Goal: Obtain resource: Download file/media

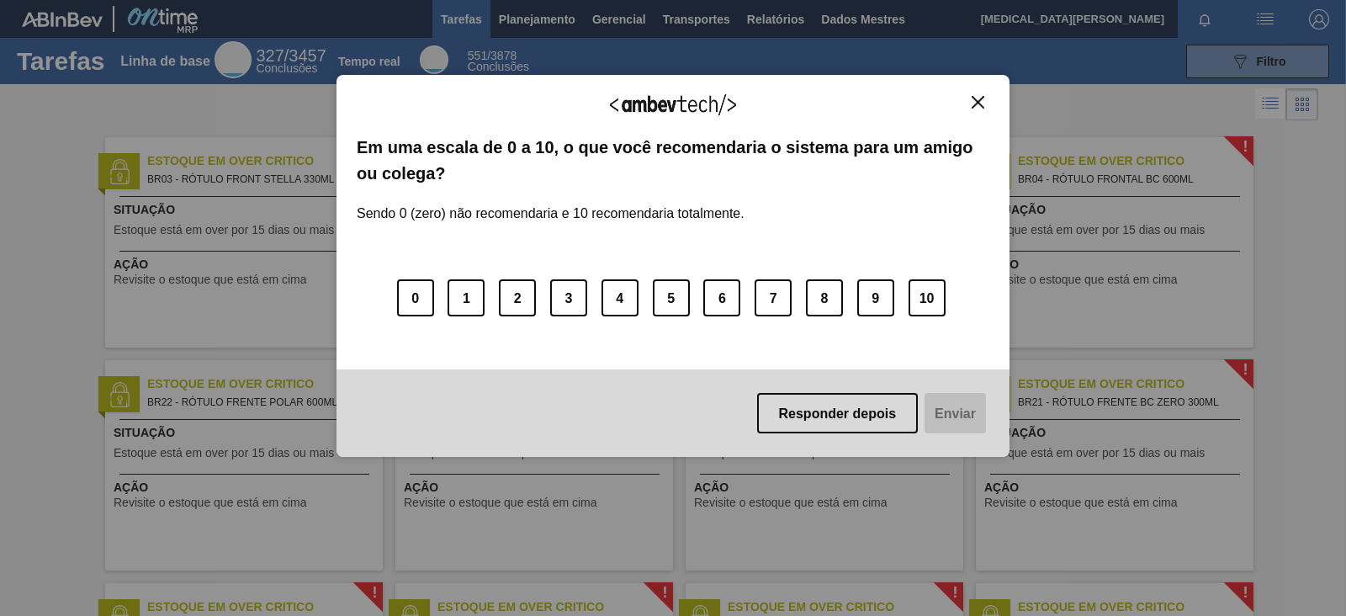
click at [976, 108] on button "Fechar" at bounding box center [978, 102] width 23 height 14
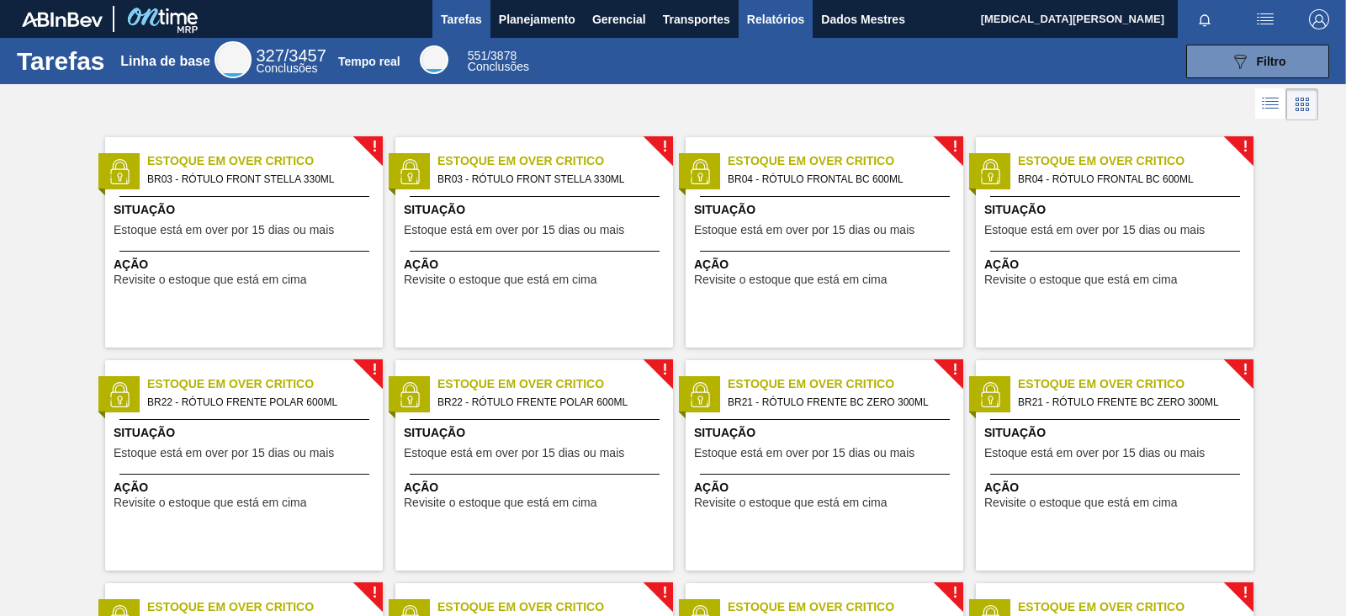
click at [751, 8] on button "Relatórios" at bounding box center [776, 19] width 74 height 38
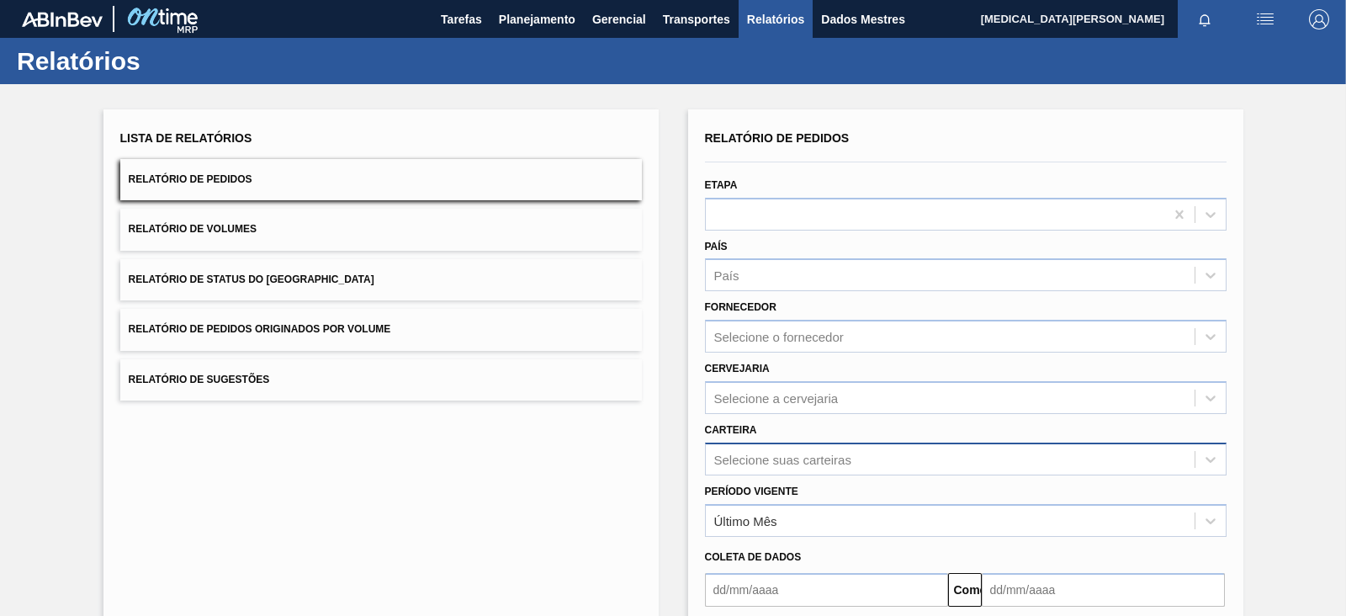
click at [781, 444] on div "Selecione suas carteiras" at bounding box center [966, 459] width 522 height 33
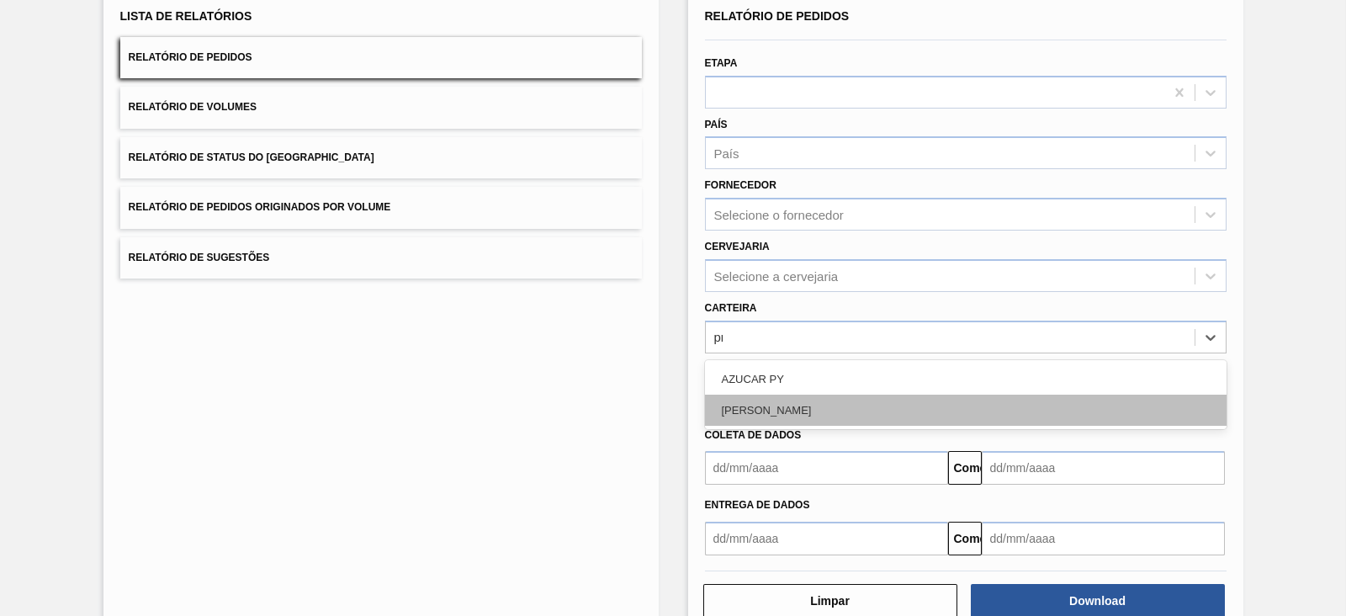
type input "pr"
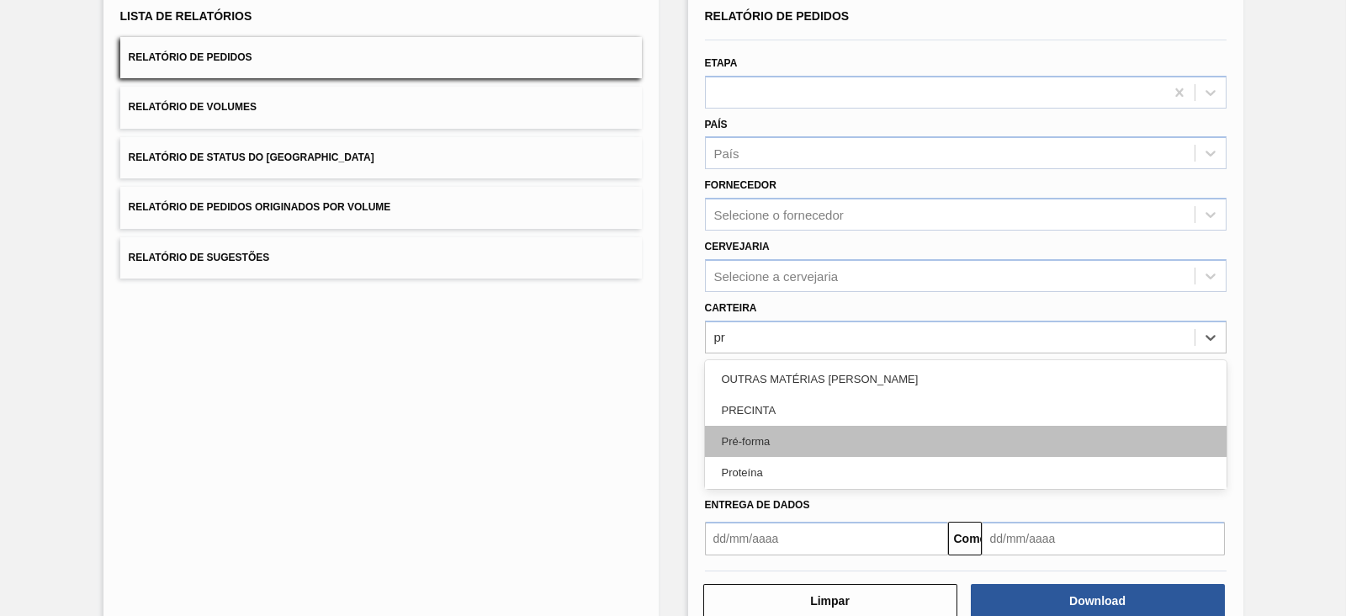
click at [790, 434] on div "Pré-forma" at bounding box center [966, 441] width 522 height 31
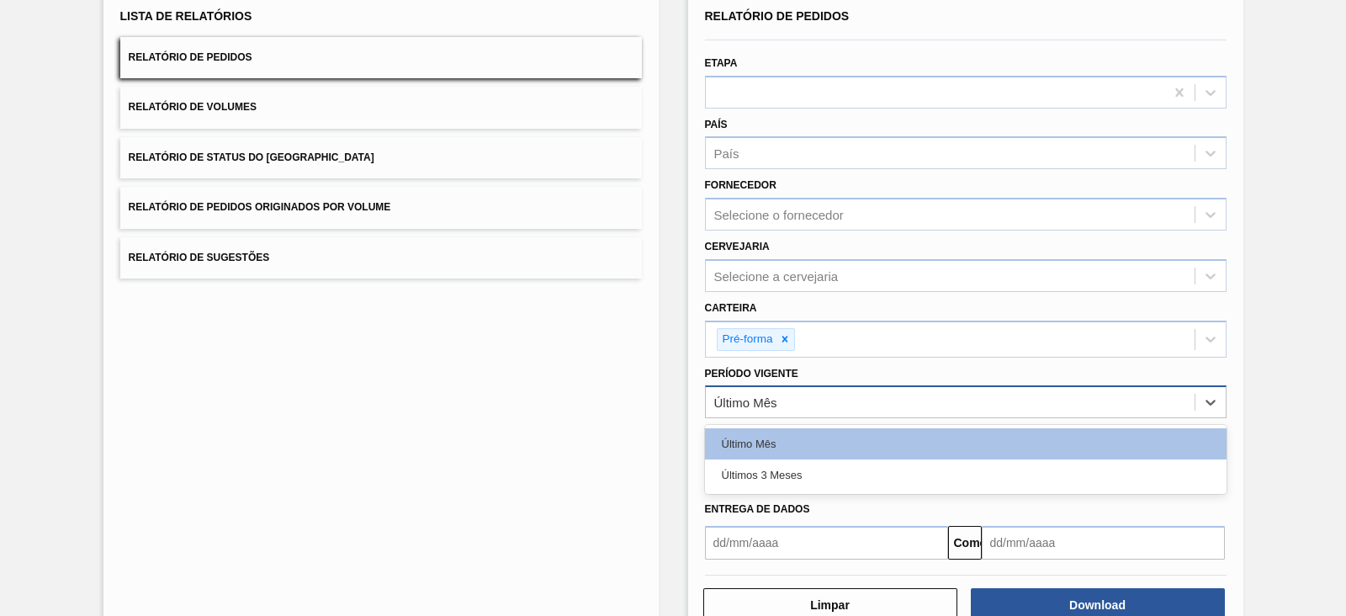
click at [748, 401] on font "Último Mês" at bounding box center [745, 402] width 63 height 14
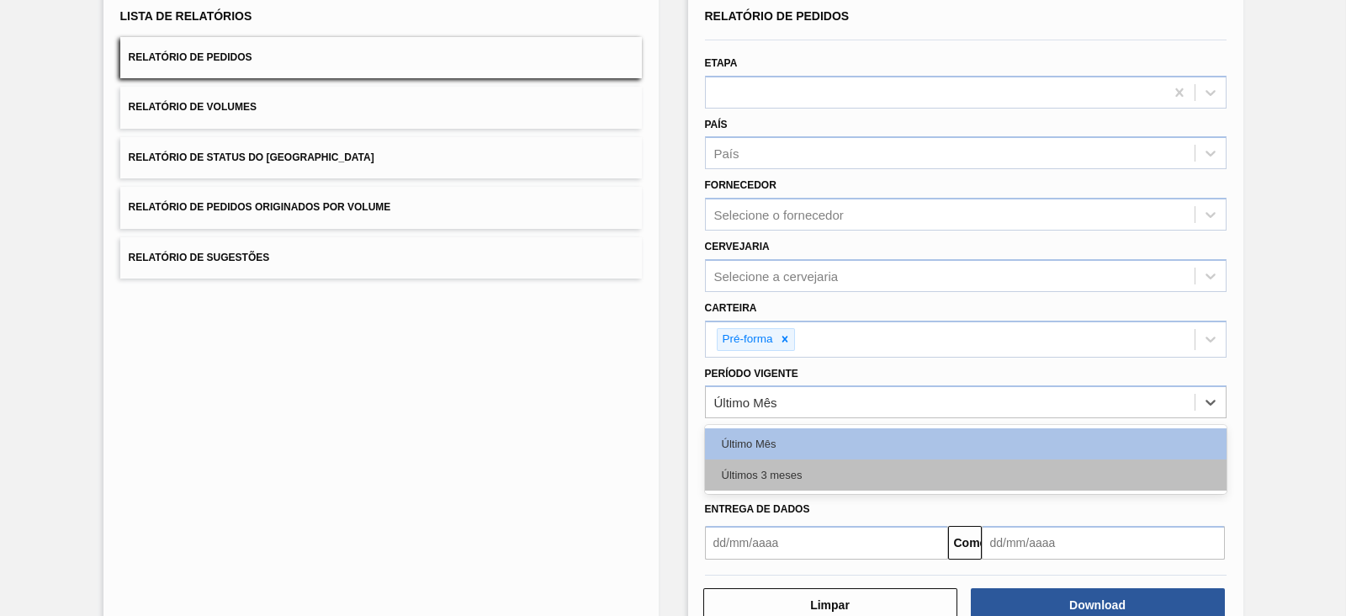
click at [767, 477] on font "Últimos 3 meses" at bounding box center [762, 475] width 81 height 13
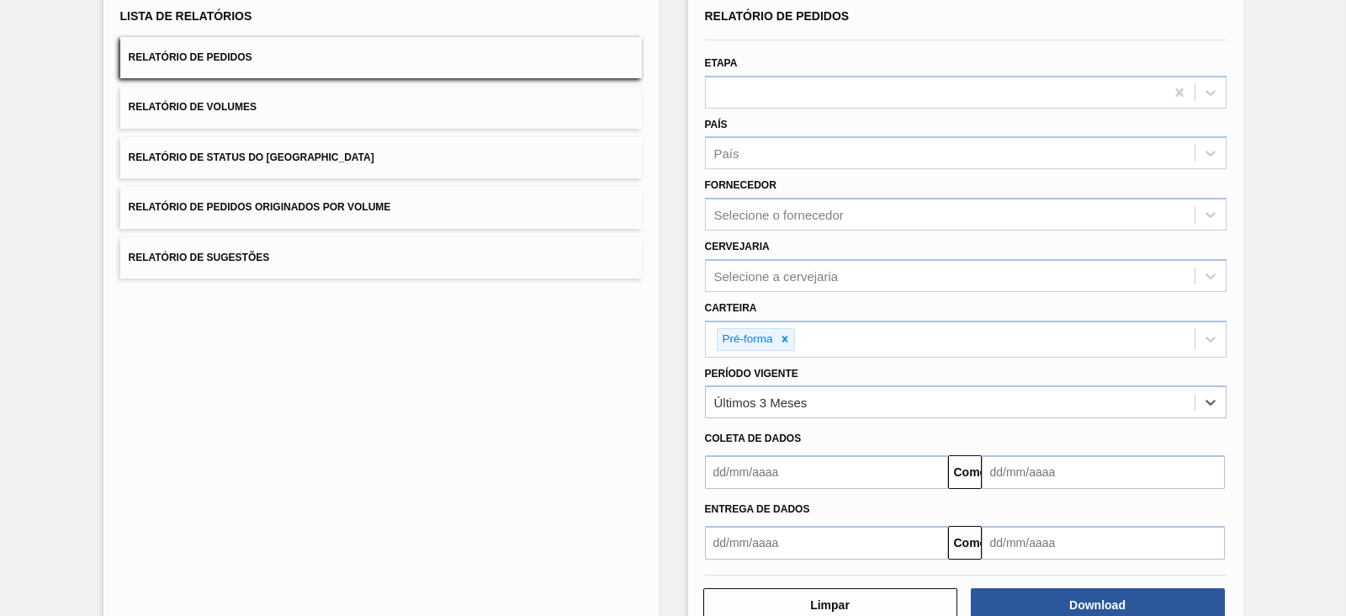
click at [767, 477] on input "text" at bounding box center [826, 472] width 243 height 34
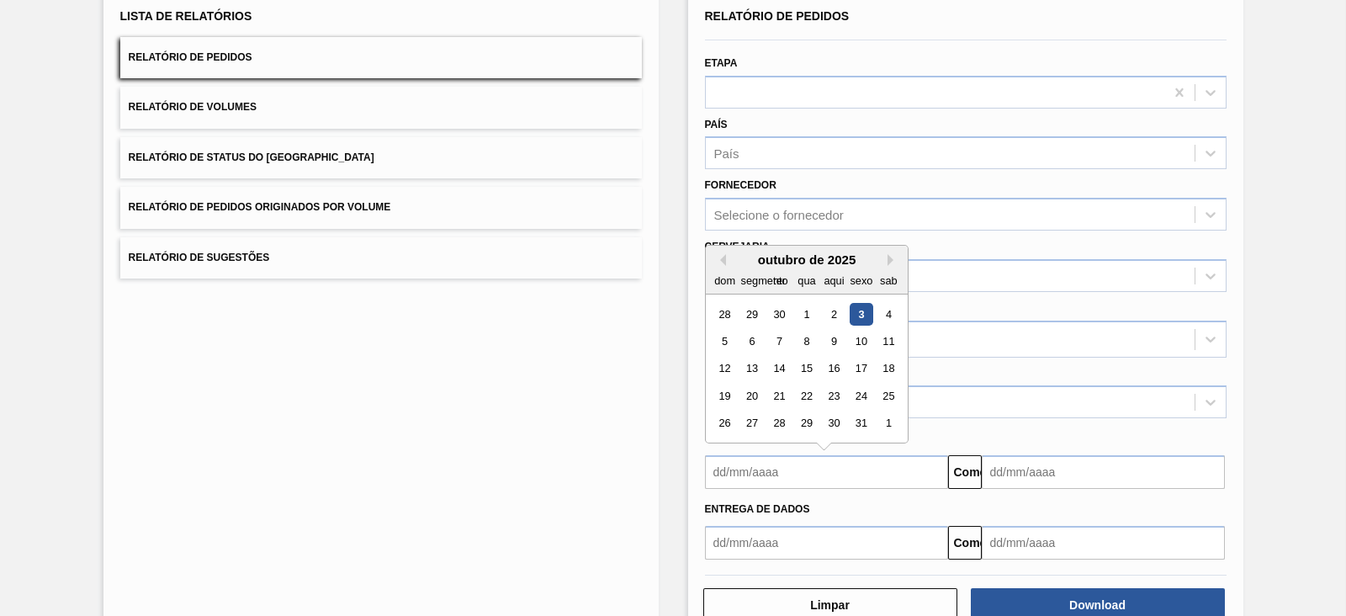
click at [721, 252] on div "outubro de 2025" at bounding box center [807, 259] width 202 height 14
click at [718, 259] on button "Mês anterior" at bounding box center [720, 260] width 12 height 12
click at [756, 311] on div "1" at bounding box center [751, 314] width 23 height 23
type input "[DATE]"
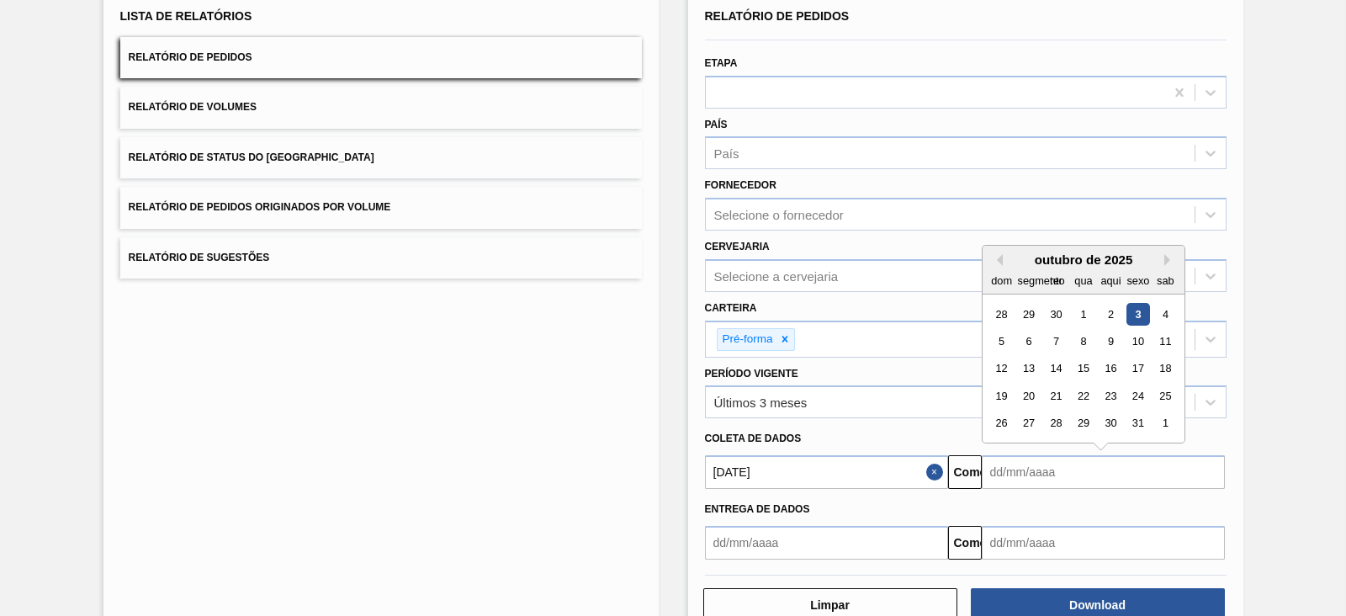
click at [988, 472] on input "text" at bounding box center [1103, 472] width 243 height 34
click at [1054, 339] on font "7" at bounding box center [1057, 341] width 6 height 13
type input "[DATE]"
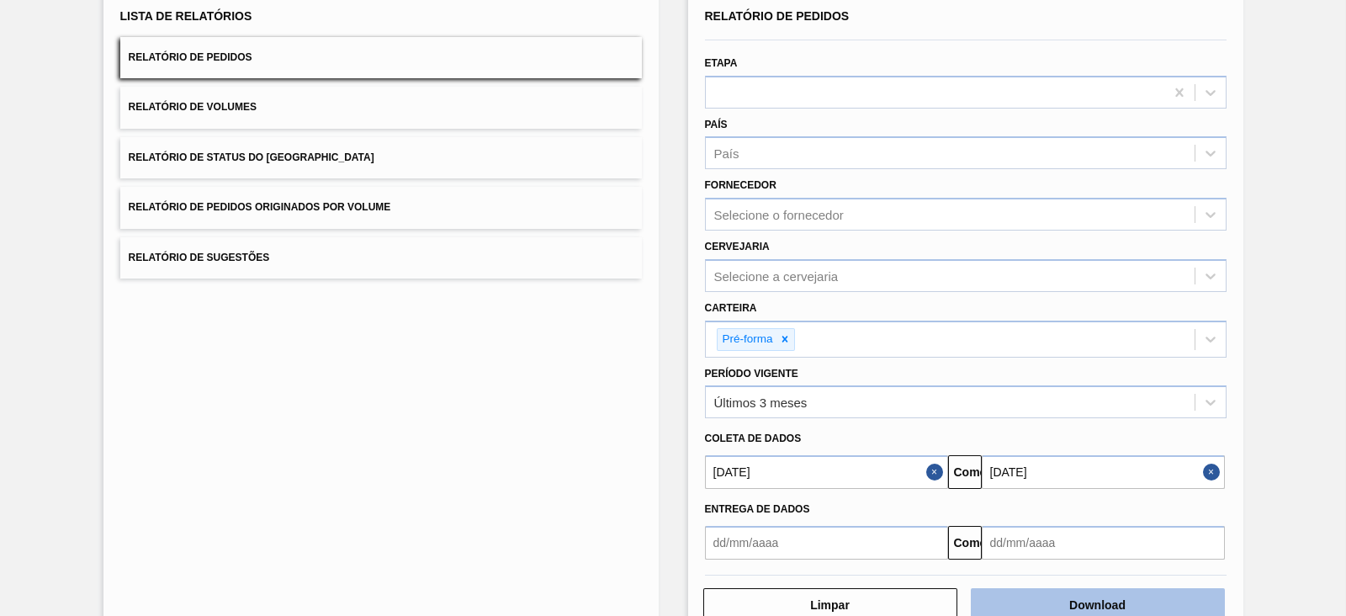
click at [1076, 491] on button "Download" at bounding box center [1098, 605] width 254 height 34
